Goal: Task Accomplishment & Management: Use online tool/utility

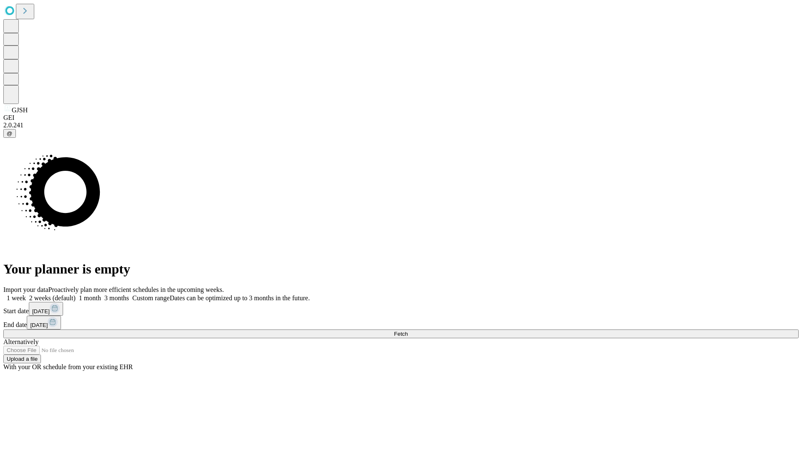
click at [408, 331] on span "Fetch" at bounding box center [401, 334] width 14 height 6
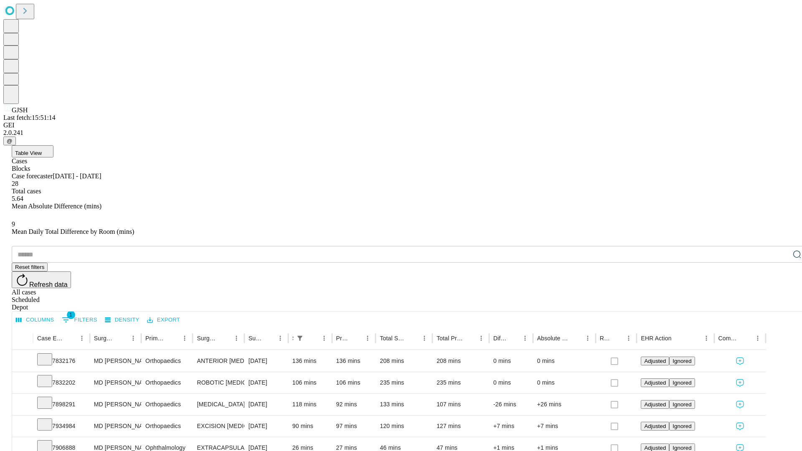
click at [780, 304] on div "Depot" at bounding box center [409, 308] width 795 height 8
